Goal: Information Seeking & Learning: Learn about a topic

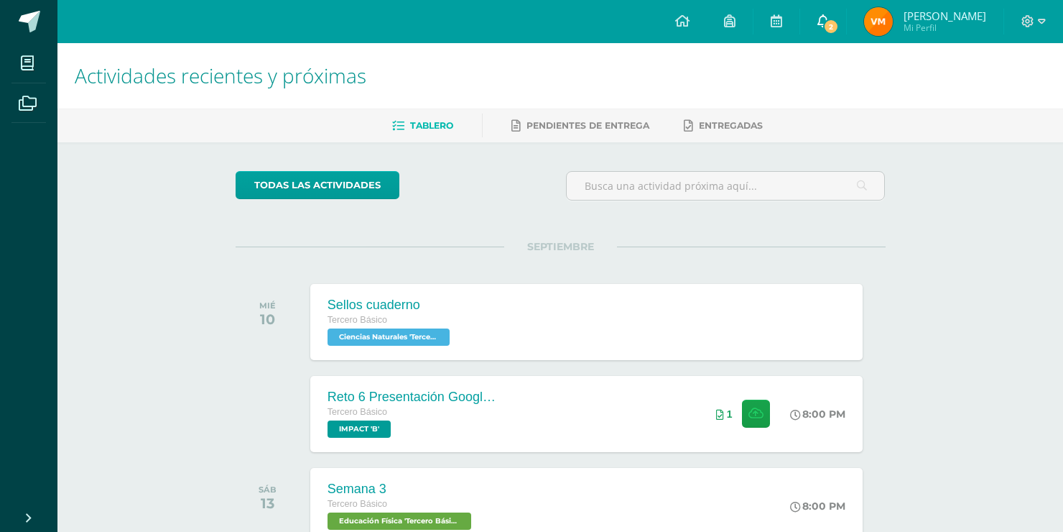
click at [818, 14] on link "2" at bounding box center [823, 21] width 46 height 43
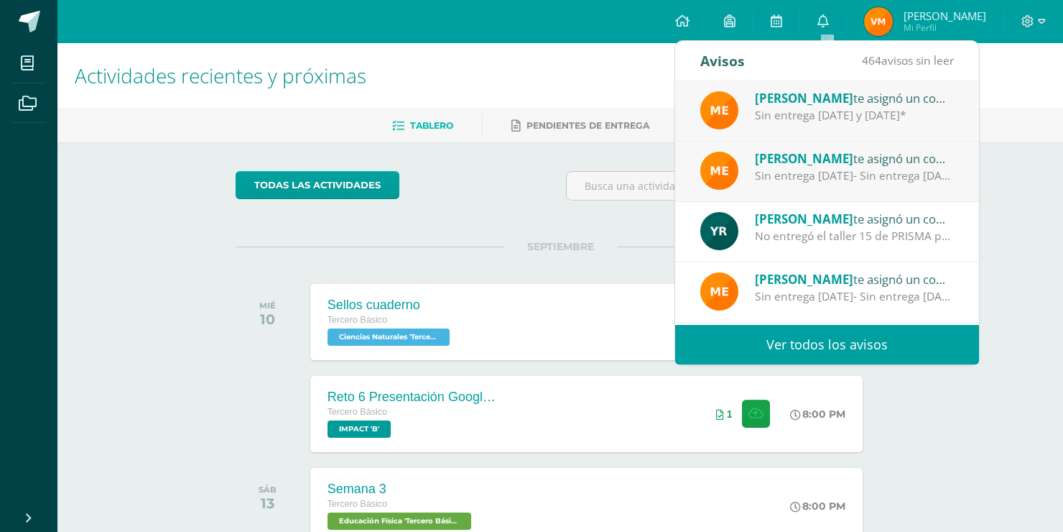
click at [874, 127] on div "[PERSON_NAME] te asignó un comentario en 'Himno Nacional V7y8' para 'Educación …" at bounding box center [827, 111] width 304 height 60
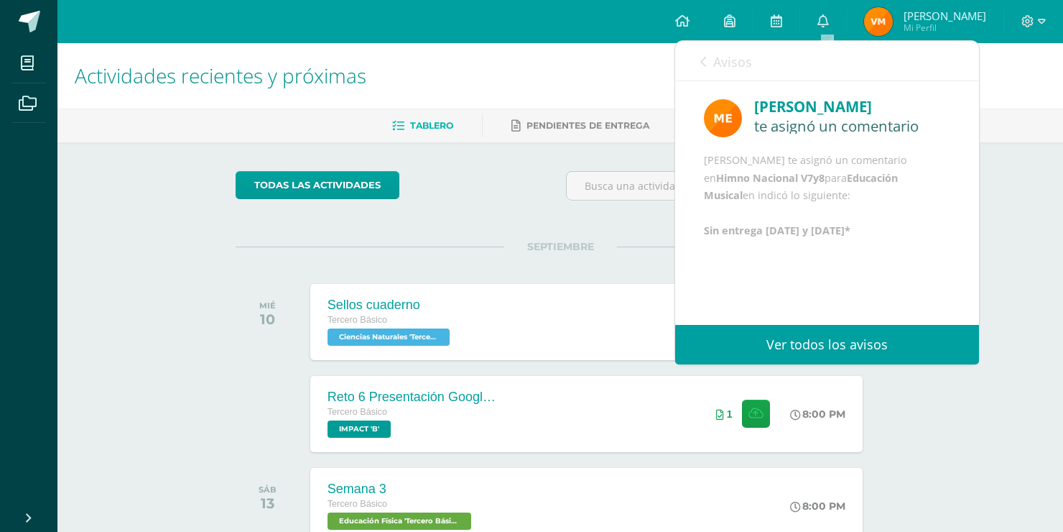
scroll to position [42, 0]
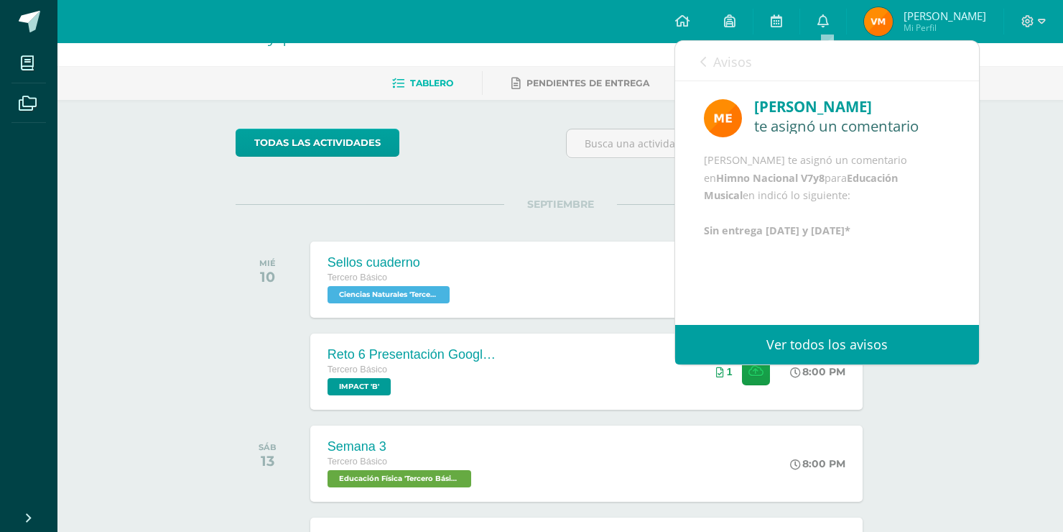
click at [704, 55] on link "Avisos" at bounding box center [727, 61] width 52 height 41
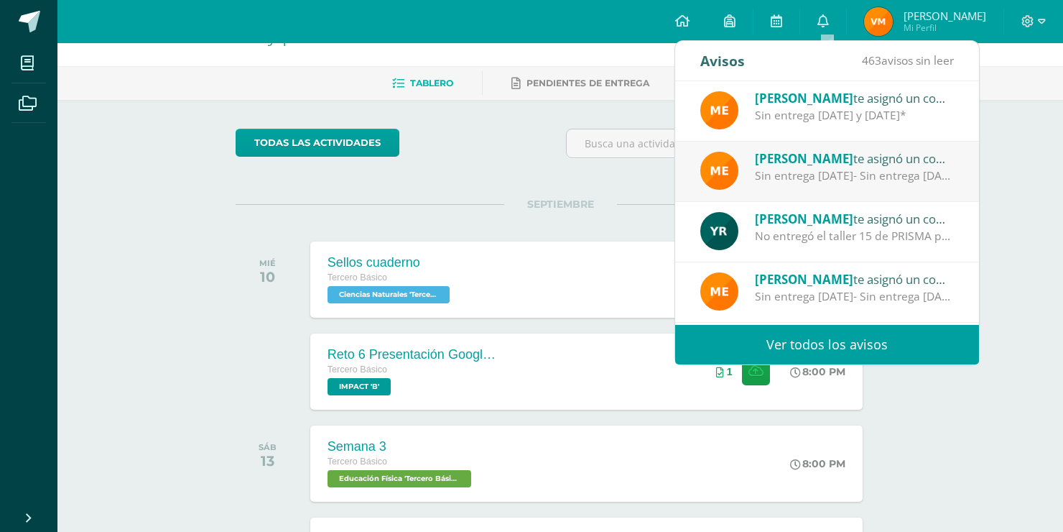
click at [818, 172] on div "Sin entrega [DATE]- Sin entrega [DATE]-" at bounding box center [855, 175] width 200 height 17
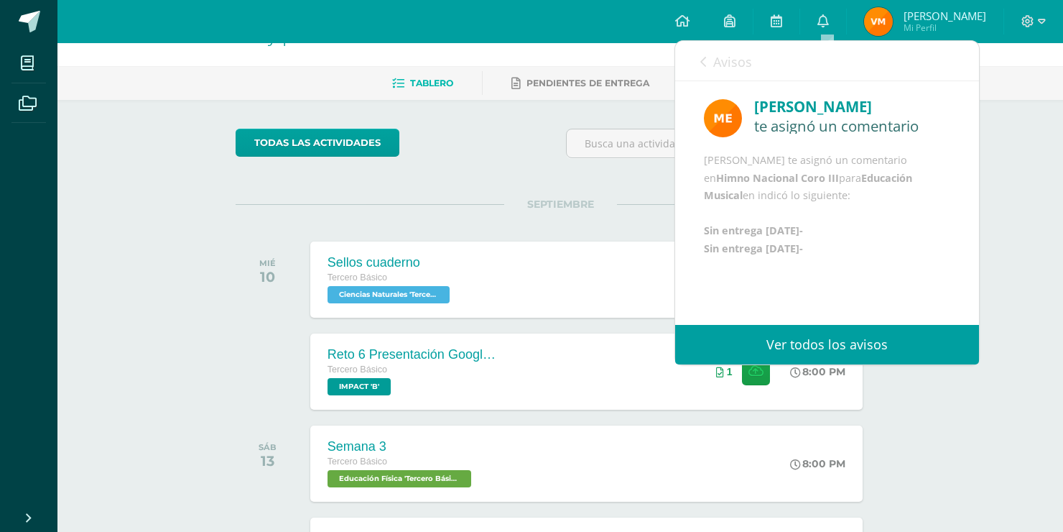
scroll to position [17, 0]
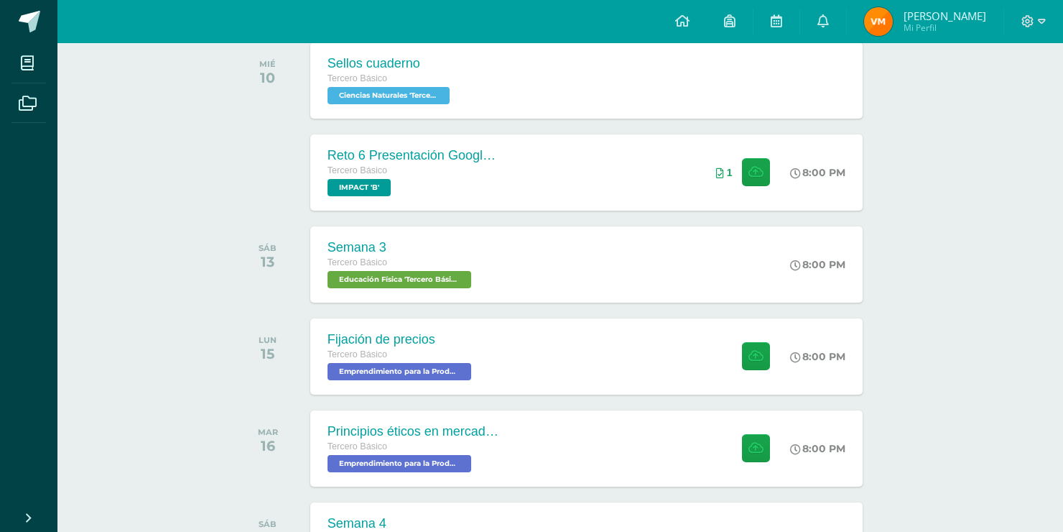
scroll to position [145, 0]
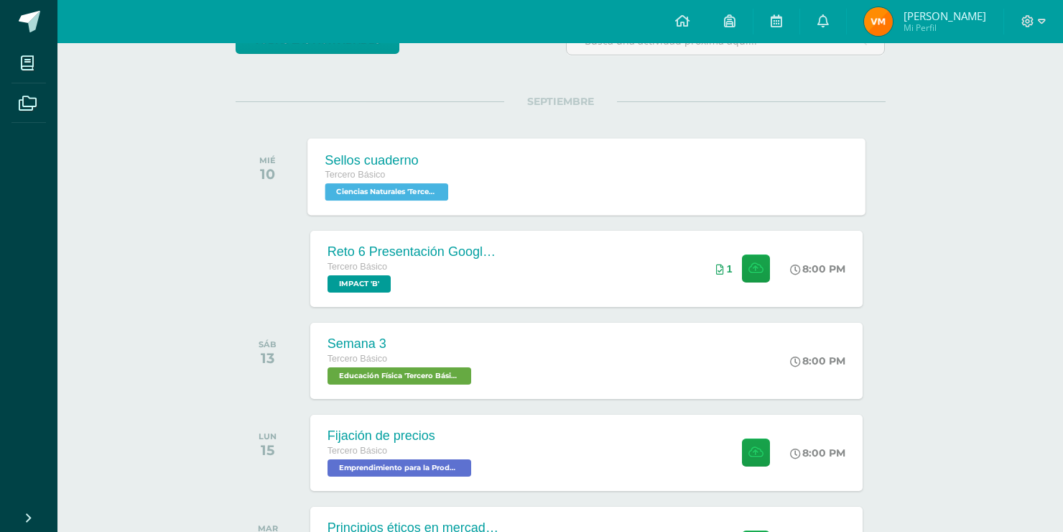
click at [613, 184] on div "Sellos cuaderno Tercero Básico Ciencias Naturales 'Tercero Básico B' Sellos cua…" at bounding box center [587, 176] width 558 height 77
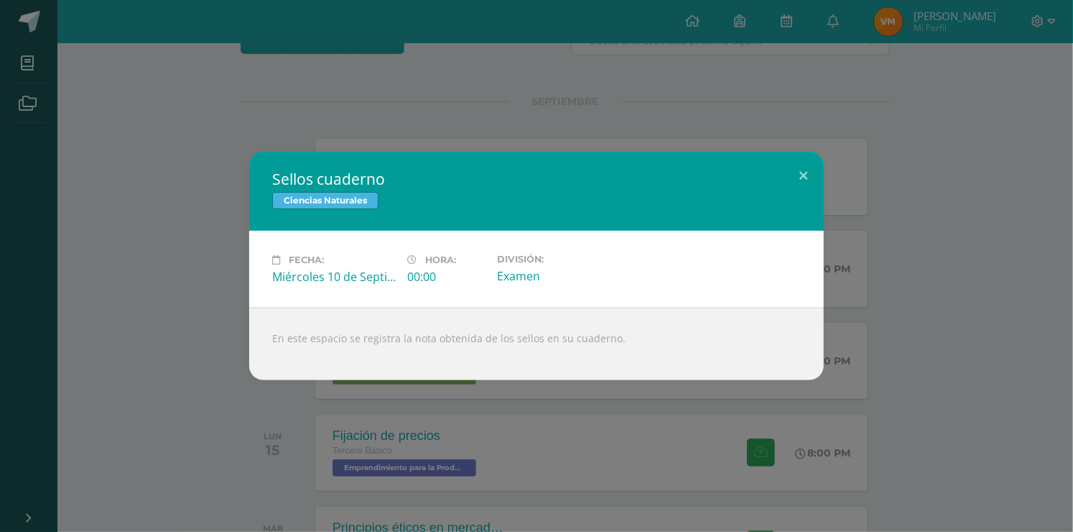
click at [926, 250] on div "Sellos cuaderno Ciencias Naturales Fecha: [DATE] Hora: 00:00 División:" at bounding box center [537, 266] width 1062 height 228
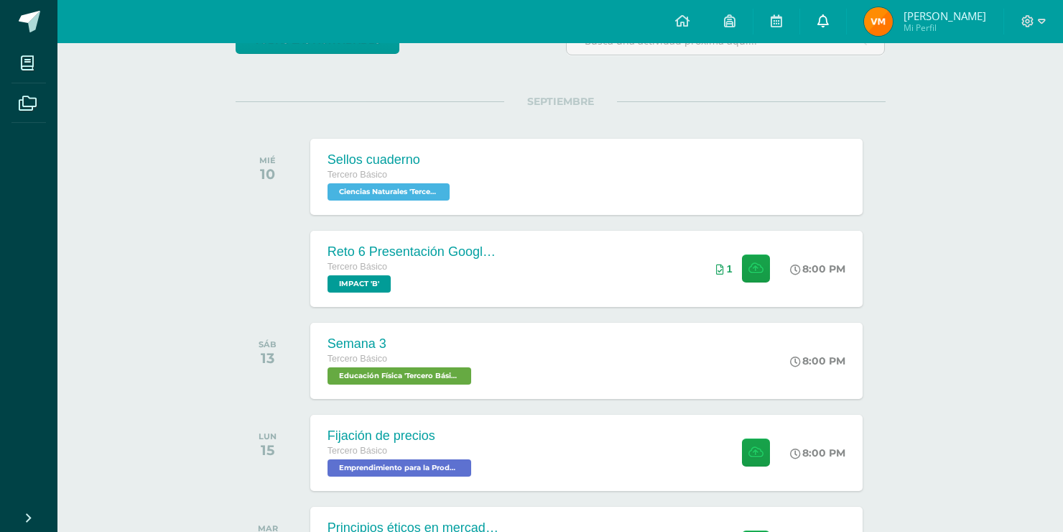
click at [846, 20] on link "0" at bounding box center [823, 21] width 46 height 43
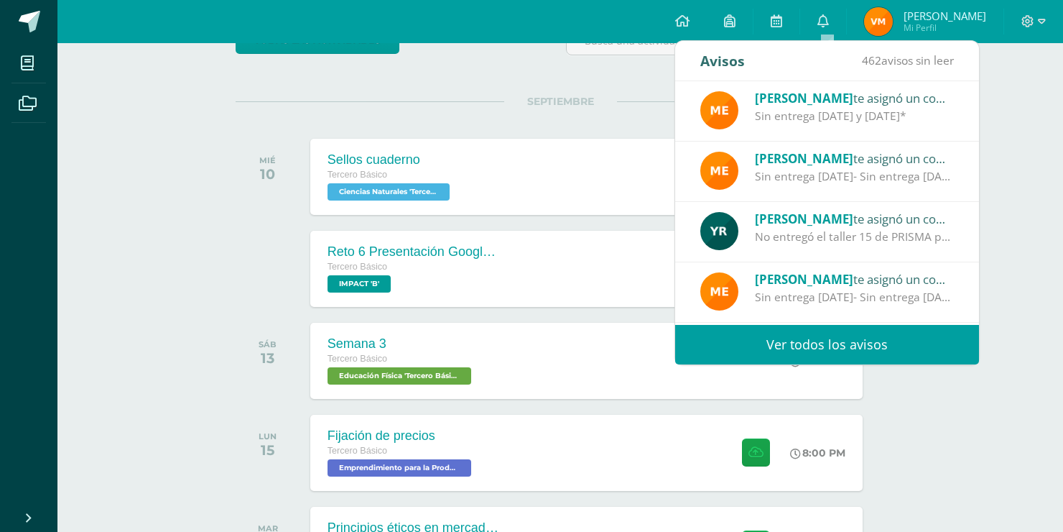
click at [1018, 268] on div "Actividades recientes y próximas Tablero Pendientes de entrega Entregadas todas…" at bounding box center [560, 540] width 1006 height 1285
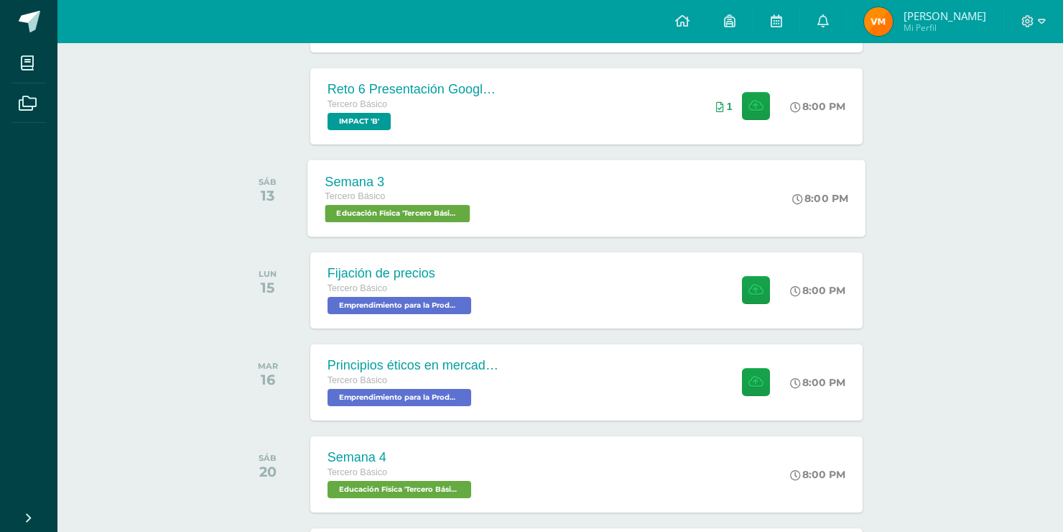
scroll to position [308, 0]
click at [581, 305] on div "Fijación de precios Tercero Básico Emprendimiento para la Productividad 'Tercer…" at bounding box center [587, 289] width 558 height 77
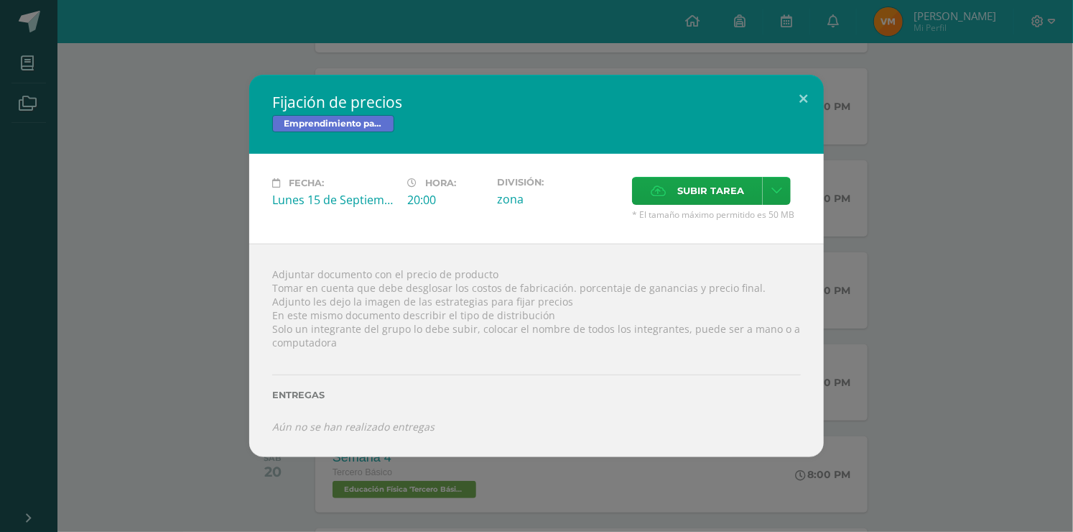
click at [861, 389] on div "Fijación de precios Emprendimiento para la Productividad Fecha: [DATE] Hora: 20…" at bounding box center [537, 266] width 1062 height 382
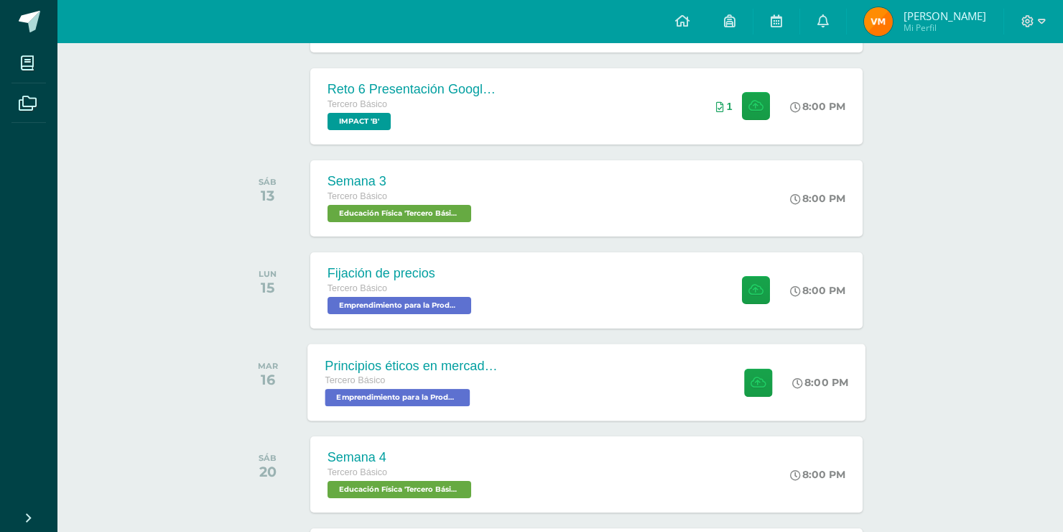
click at [700, 377] on div "Principios éticos en mercadotecnia y publicidad Tercero Básico Emprendimiento p…" at bounding box center [587, 381] width 558 height 77
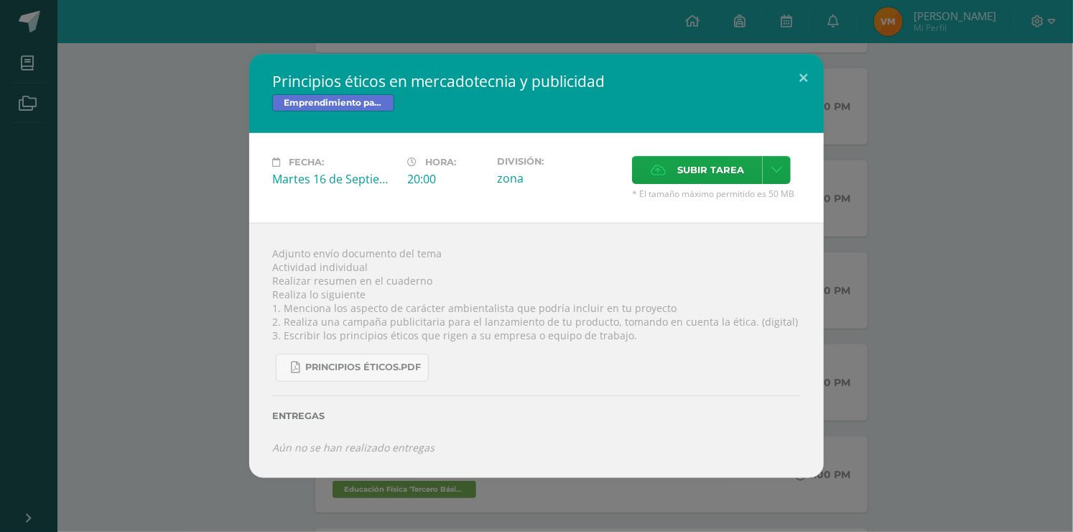
click at [1033, 359] on div "Principios éticos en mercadotecnia y publicidad Emprendimiento para la Producti…" at bounding box center [537, 266] width 1062 height 424
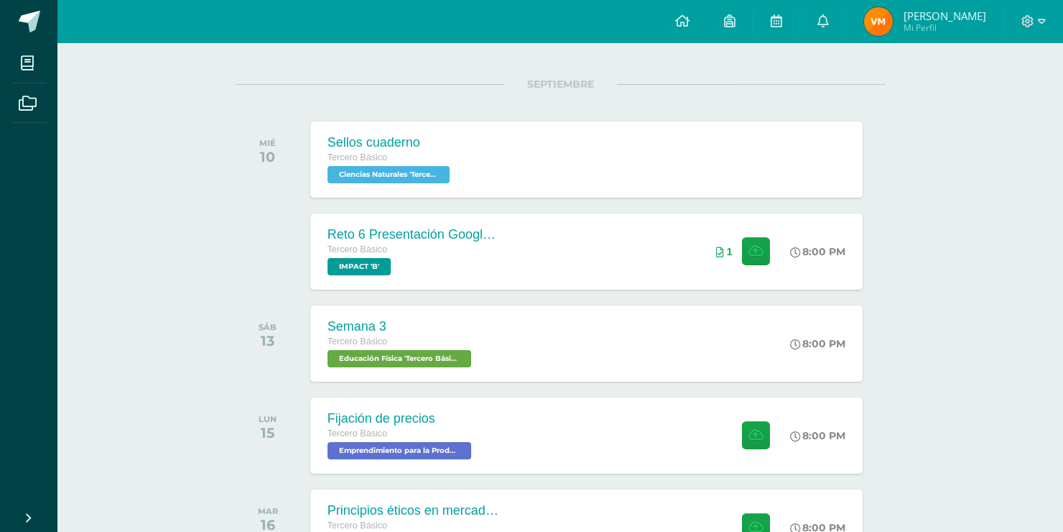
scroll to position [158, 0]
